Goal: Task Accomplishment & Management: Complete application form

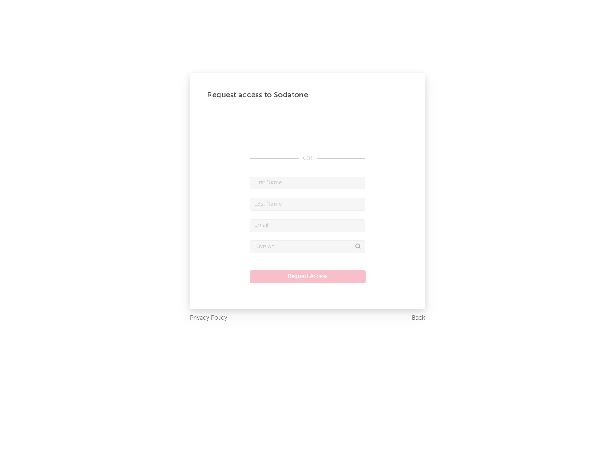
click at [307, 183] on input "text" at bounding box center [307, 183] width 115 height 13
type input "[PERSON_NAME]"
click at [307, 204] on input "text" at bounding box center [307, 204] width 115 height 13
type input "[PERSON_NAME]"
click at [307, 225] on input "text" at bounding box center [307, 225] width 115 height 13
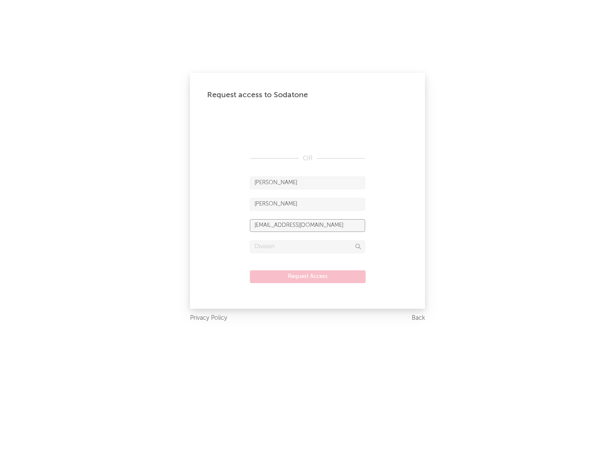
type input "[EMAIL_ADDRESS][DOMAIN_NAME]"
click at [307, 247] on input "text" at bounding box center [307, 247] width 115 height 13
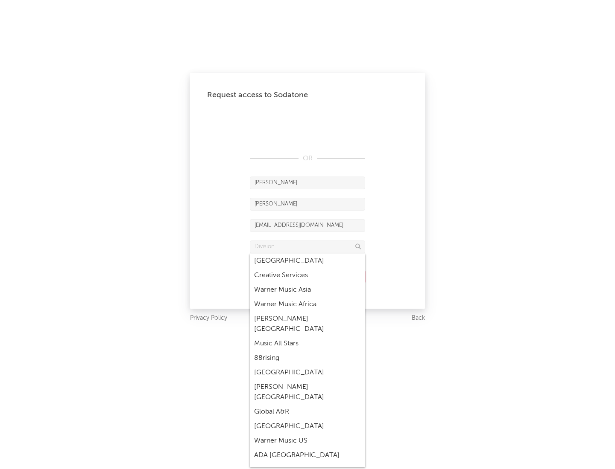
click at [307, 337] on div "Music All Stars" at bounding box center [307, 344] width 115 height 15
type input "Music All Stars"
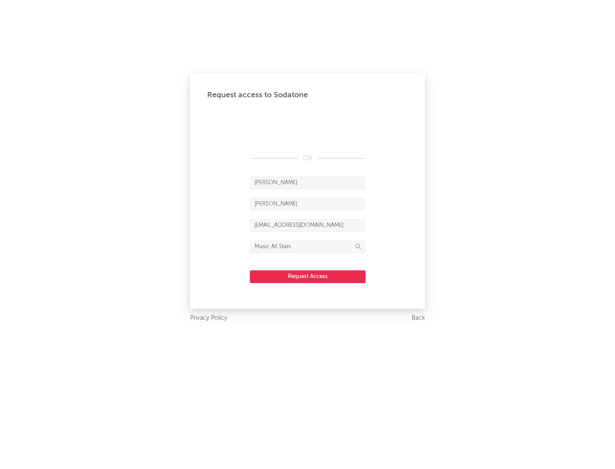
click at [307, 277] on button "Request Access" at bounding box center [308, 277] width 116 height 13
